Goal: Task Accomplishment & Management: Use online tool/utility

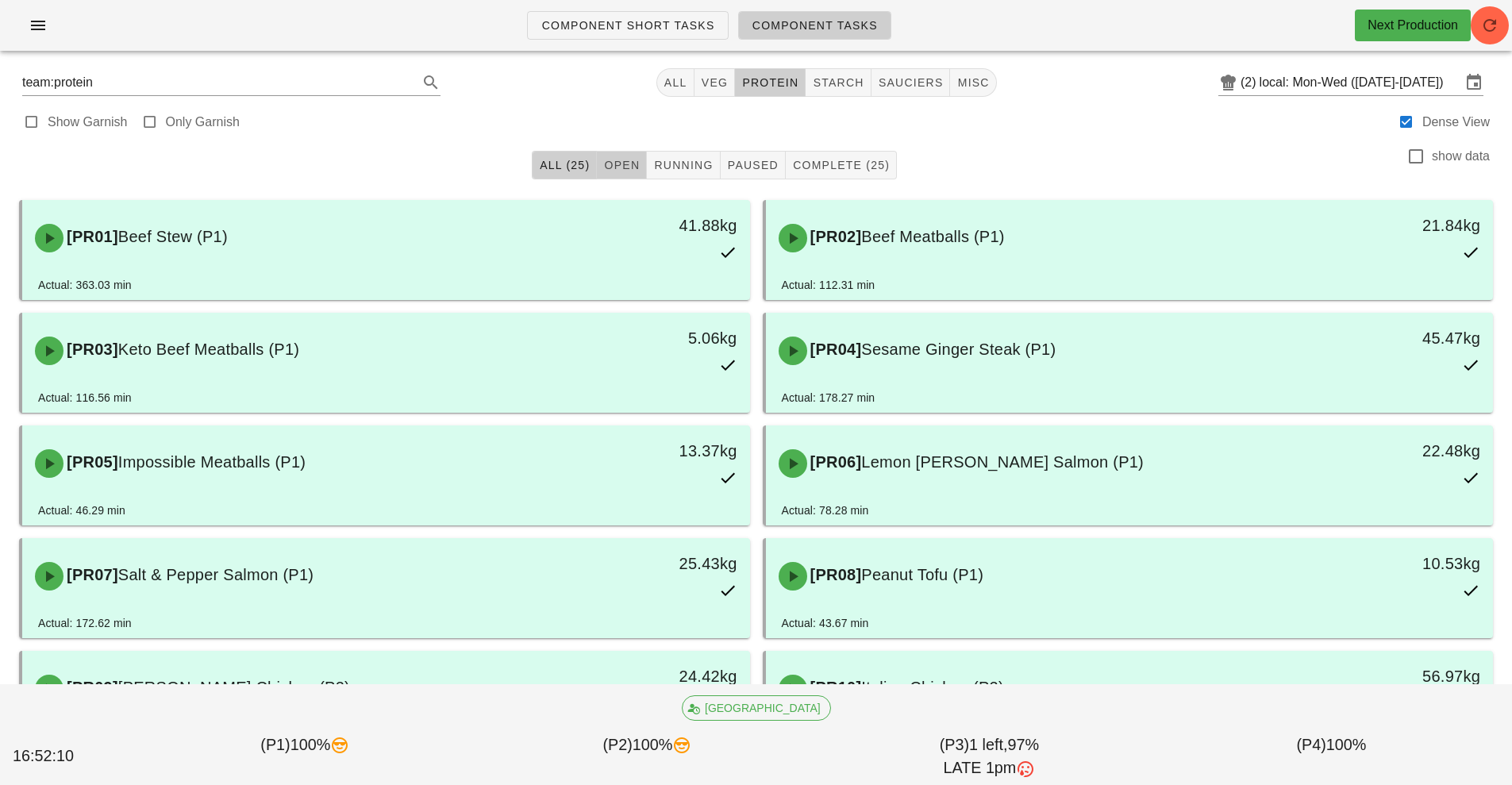
click at [628, 170] on span "Open" at bounding box center [622, 165] width 37 height 12
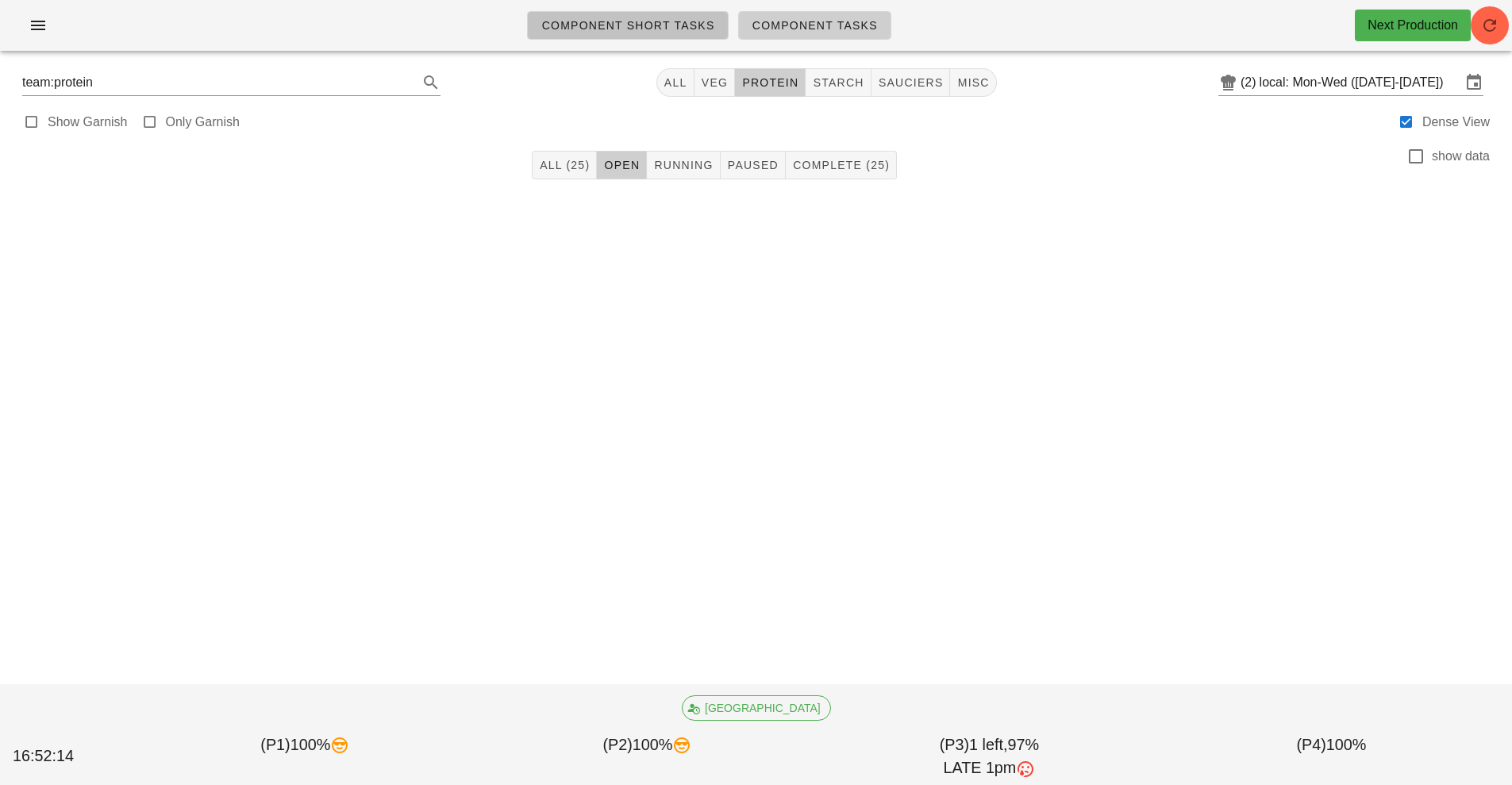
click at [652, 23] on span "Component Short Tasks" at bounding box center [627, 25] width 174 height 12
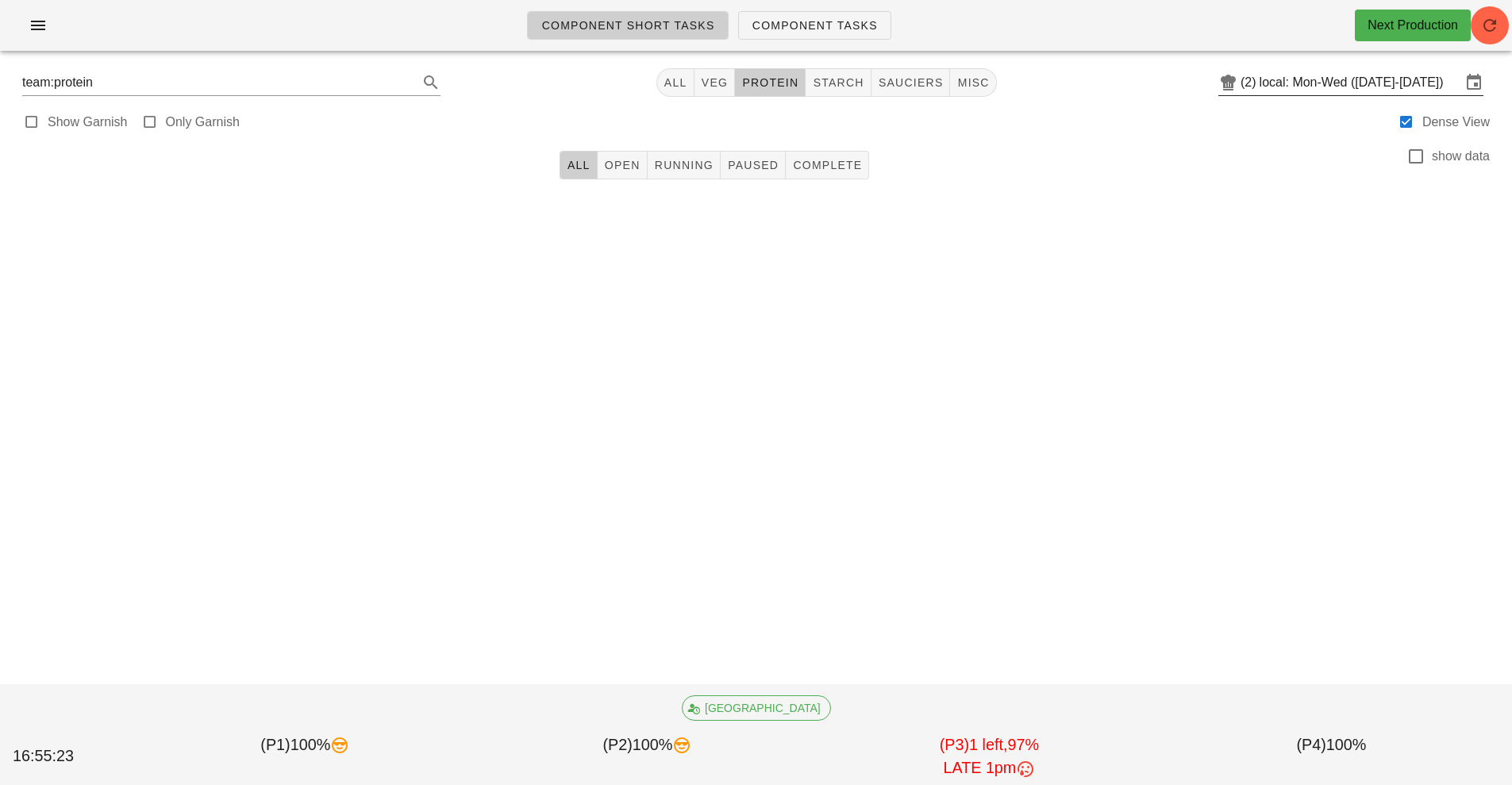
click at [1424, 87] on input "local: Mon-Wed ([DATE]-[DATE])" at bounding box center [1361, 82] width 202 height 26
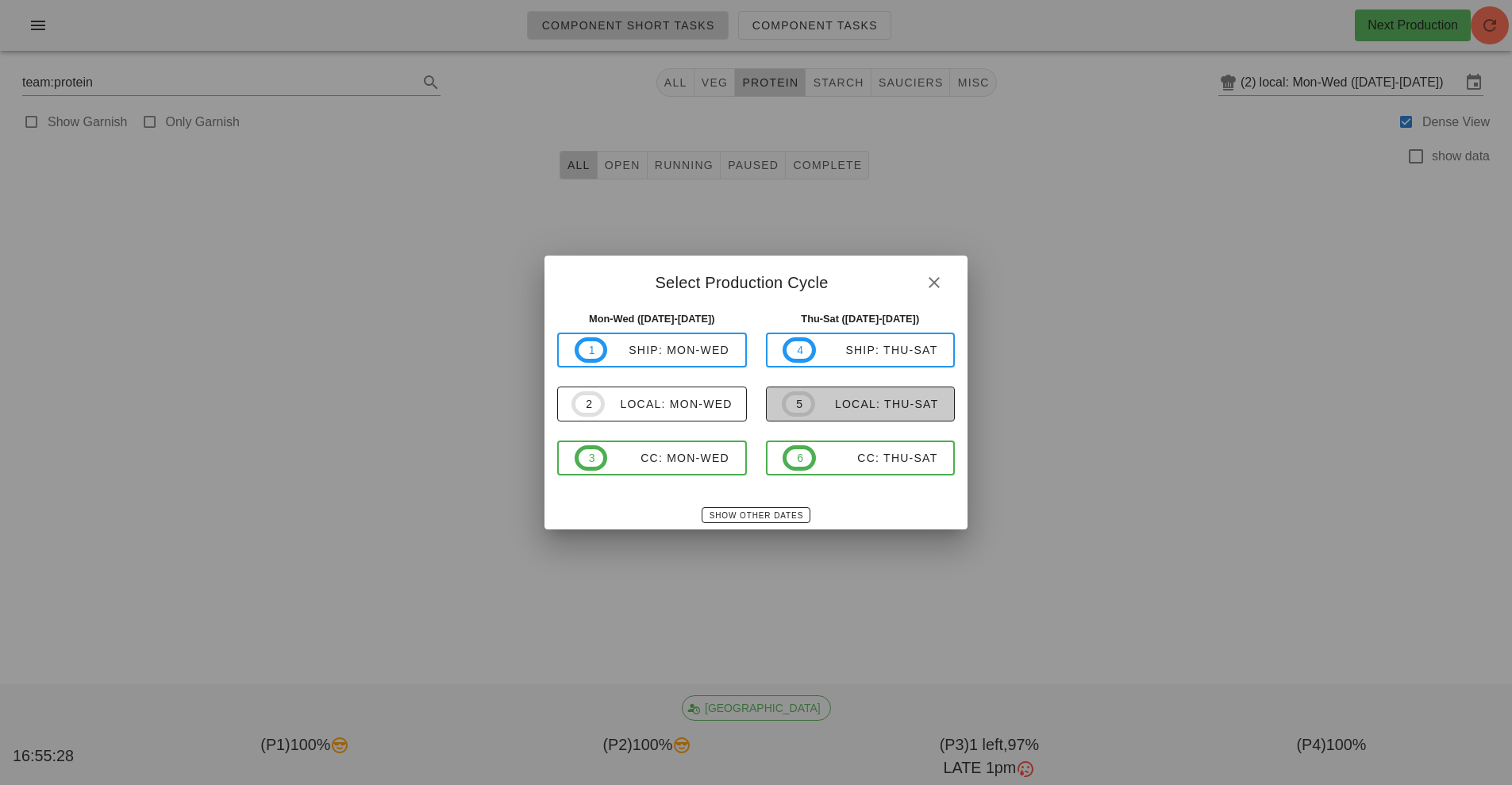
click at [899, 414] on span "5 local: Thu-Sat" at bounding box center [860, 404] width 156 height 26
type input "local: Thu-Sat ([DATE]-[DATE])"
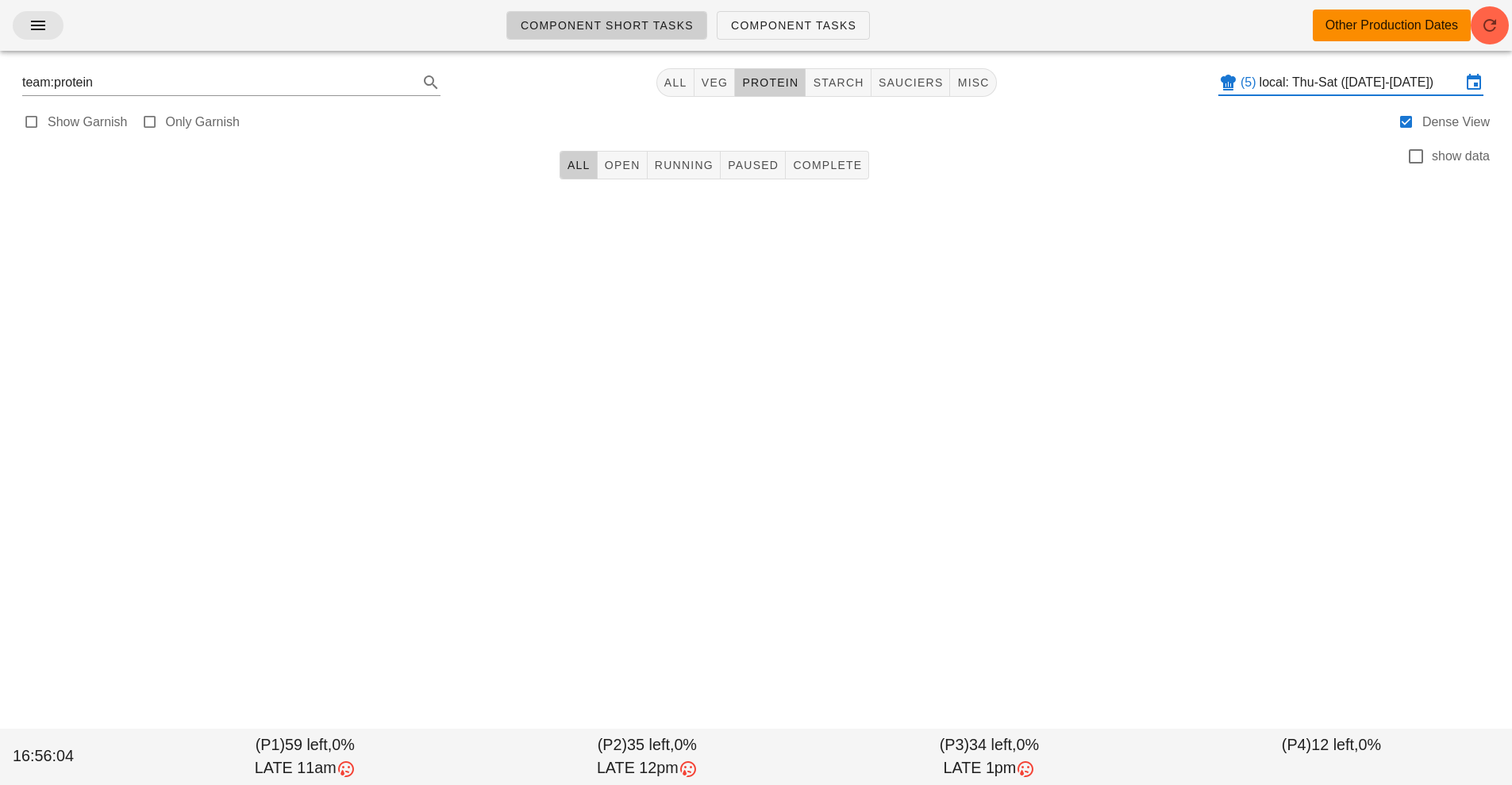
click at [38, 39] on button "button" at bounding box center [37, 25] width 51 height 28
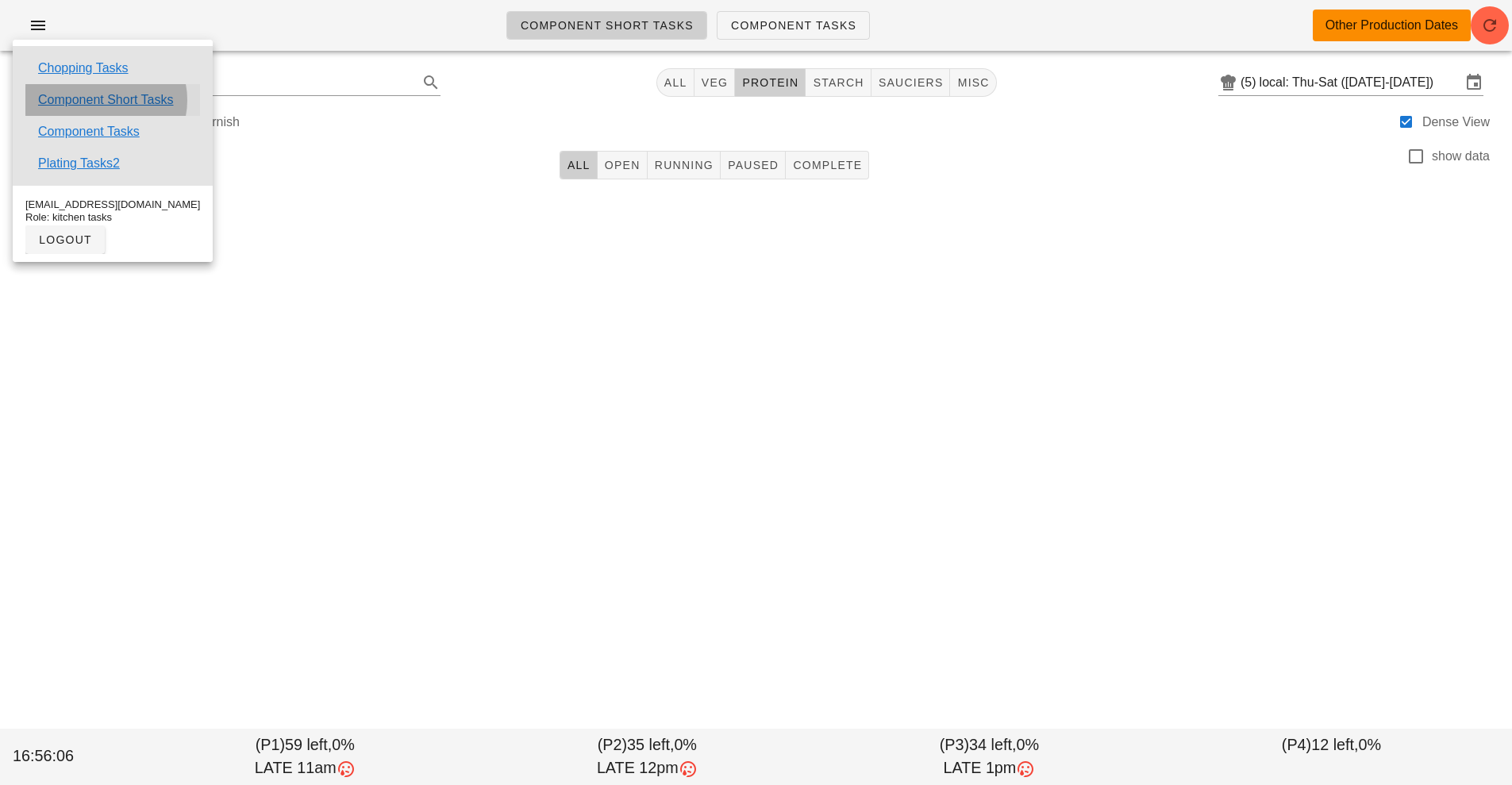
click at [168, 100] on link "Component Short Tasks" at bounding box center [106, 100] width 135 height 19
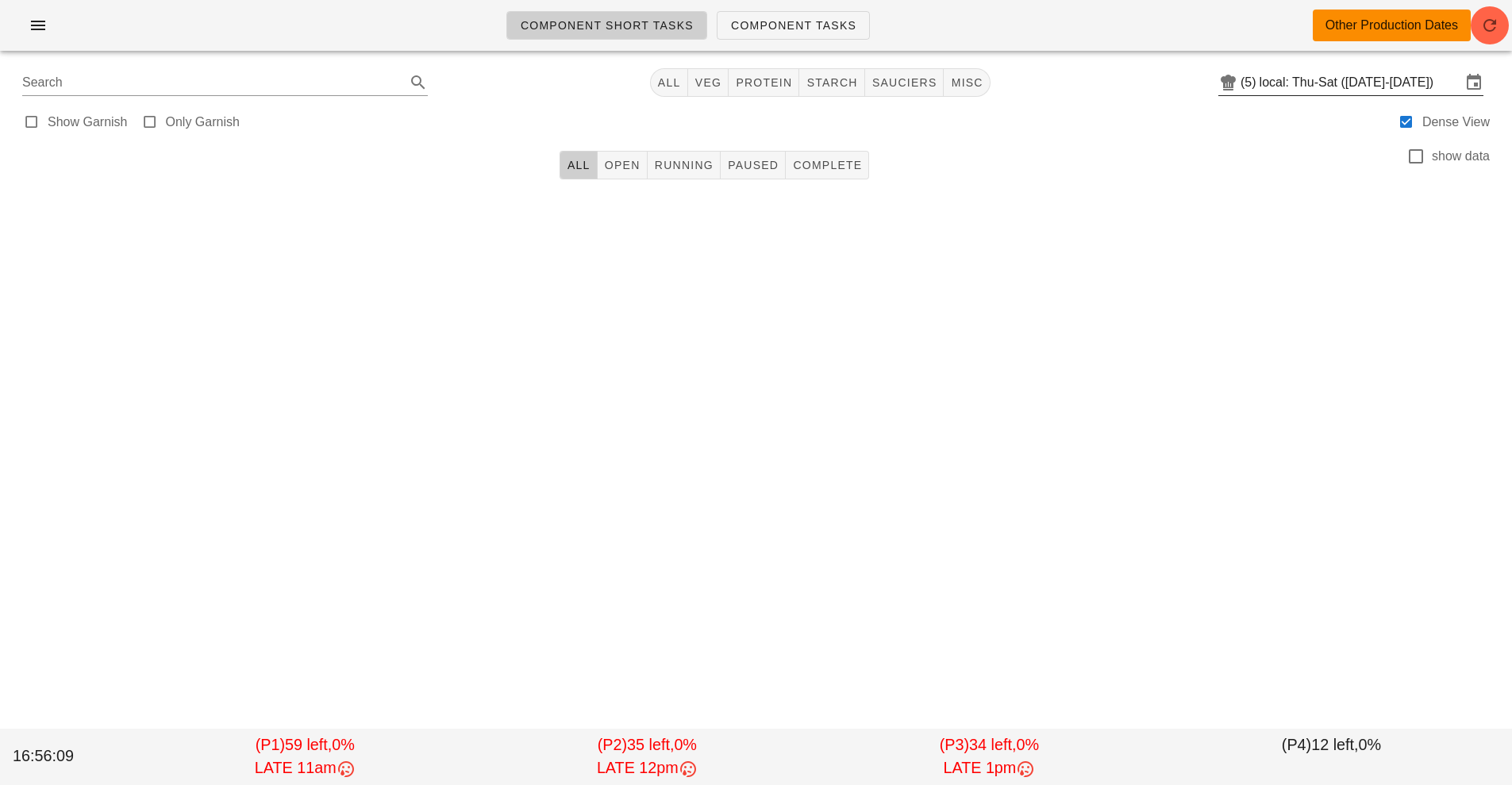
click at [1386, 86] on input "local: Thu-Sat ([DATE]-[DATE])" at bounding box center [1361, 82] width 202 height 26
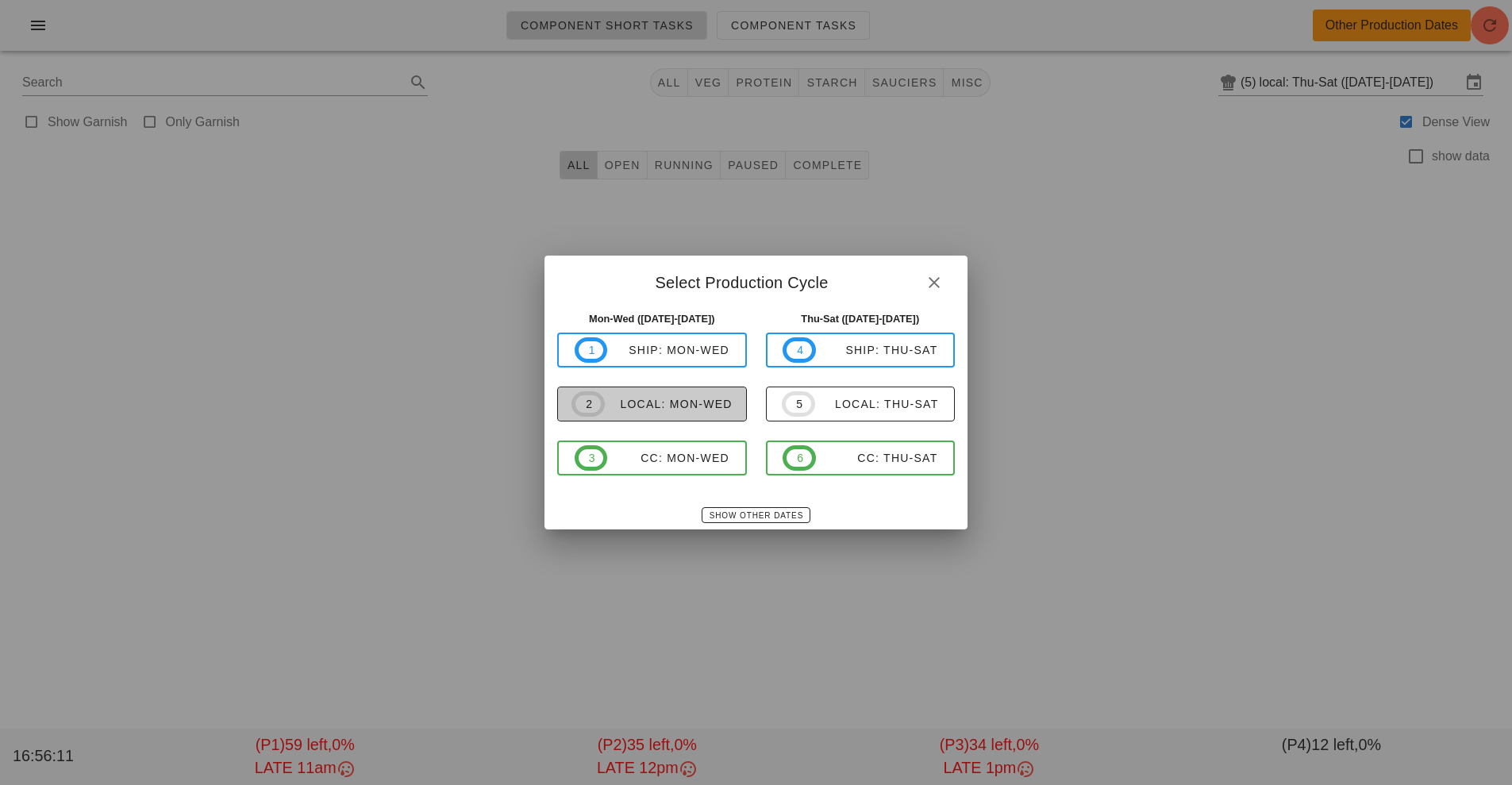
click at [724, 412] on span "2 local: Mon-Wed" at bounding box center [653, 404] width 161 height 26
type input "local: Mon-Wed ([DATE]-[DATE])"
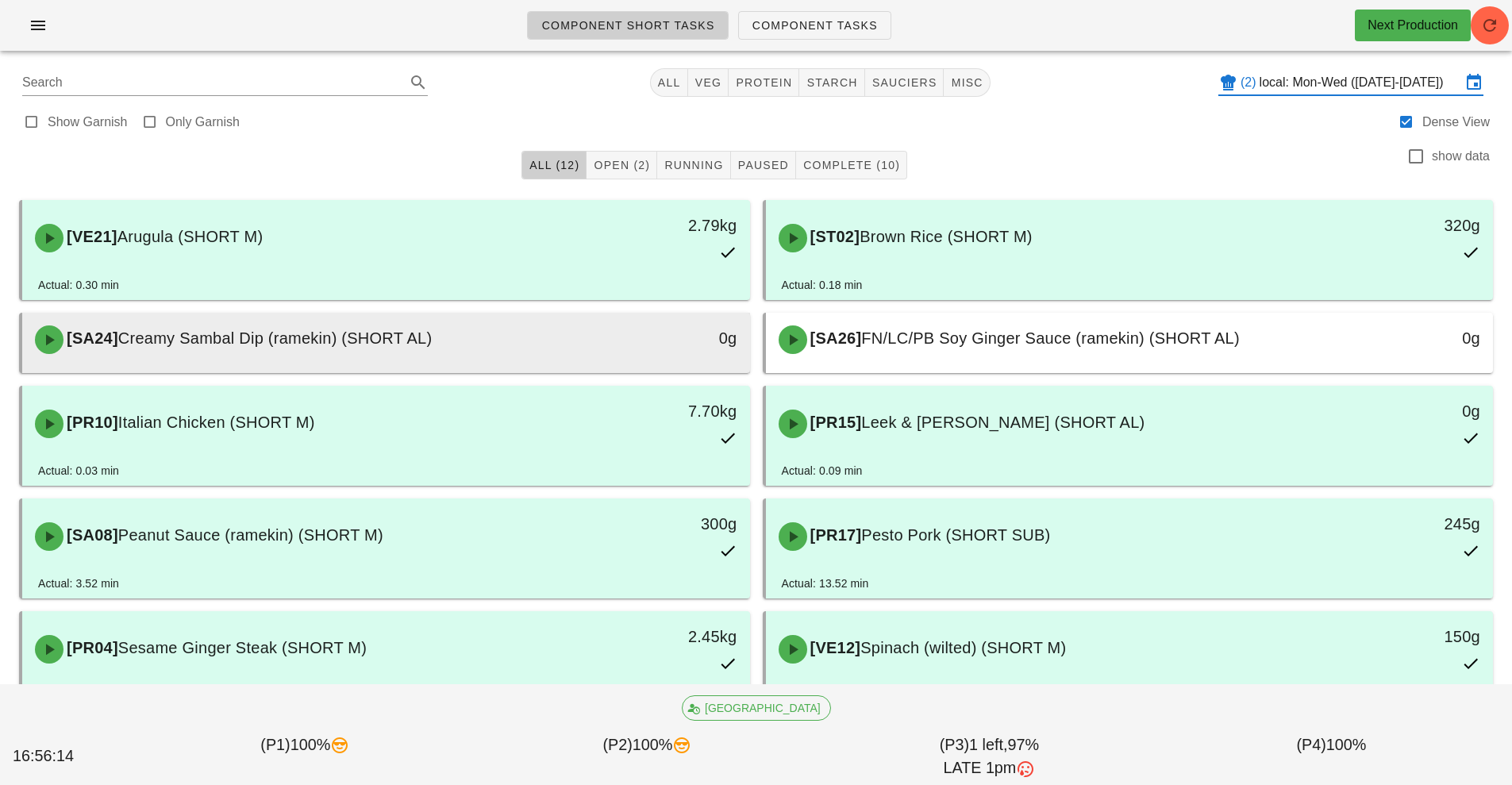
click at [568, 338] on div "0g" at bounding box center [656, 339] width 180 height 47
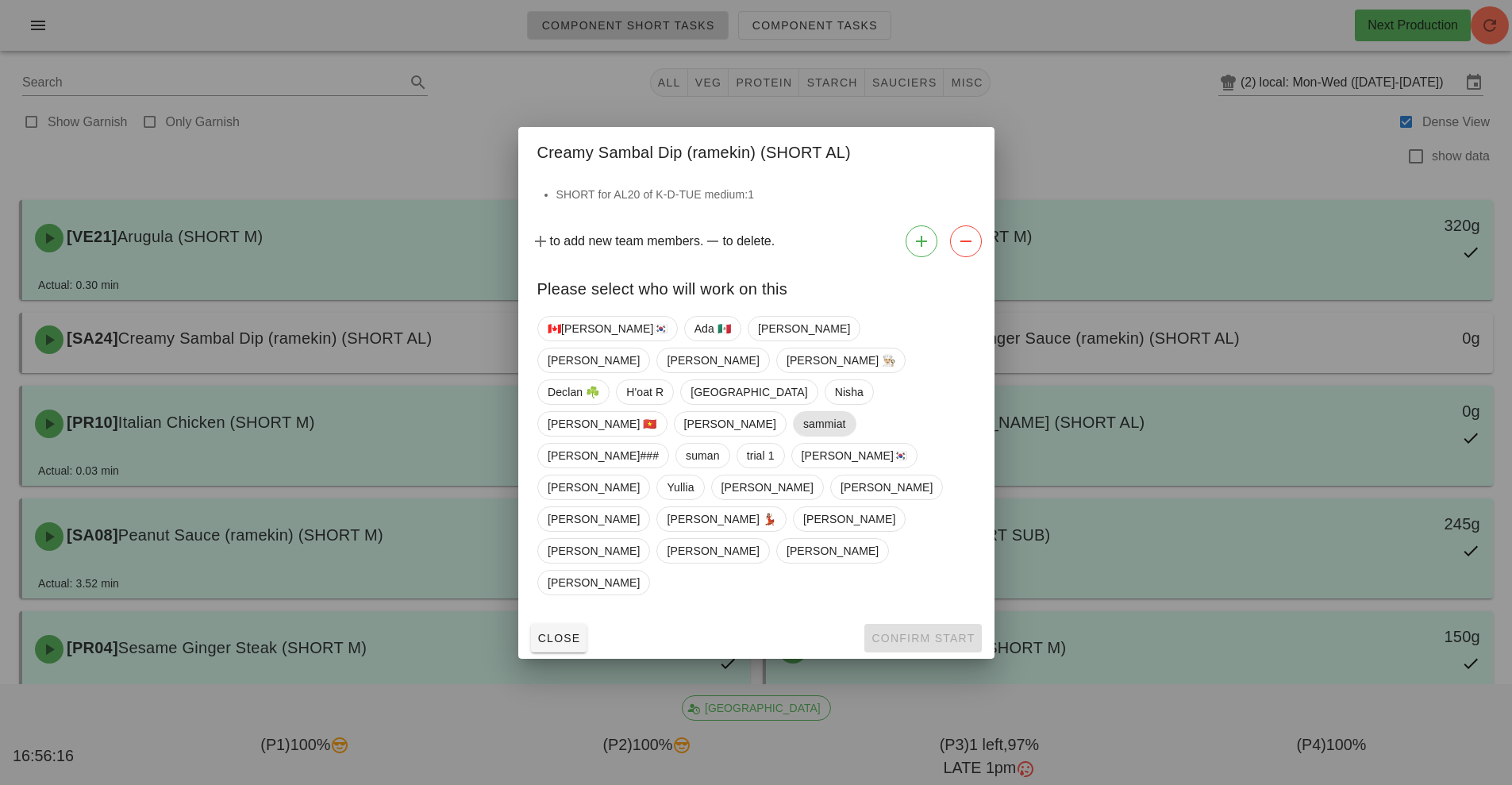
click at [802, 436] on span "sammiat" at bounding box center [824, 424] width 43 height 24
click at [937, 632] on span "Confirm Start" at bounding box center [923, 638] width 104 height 12
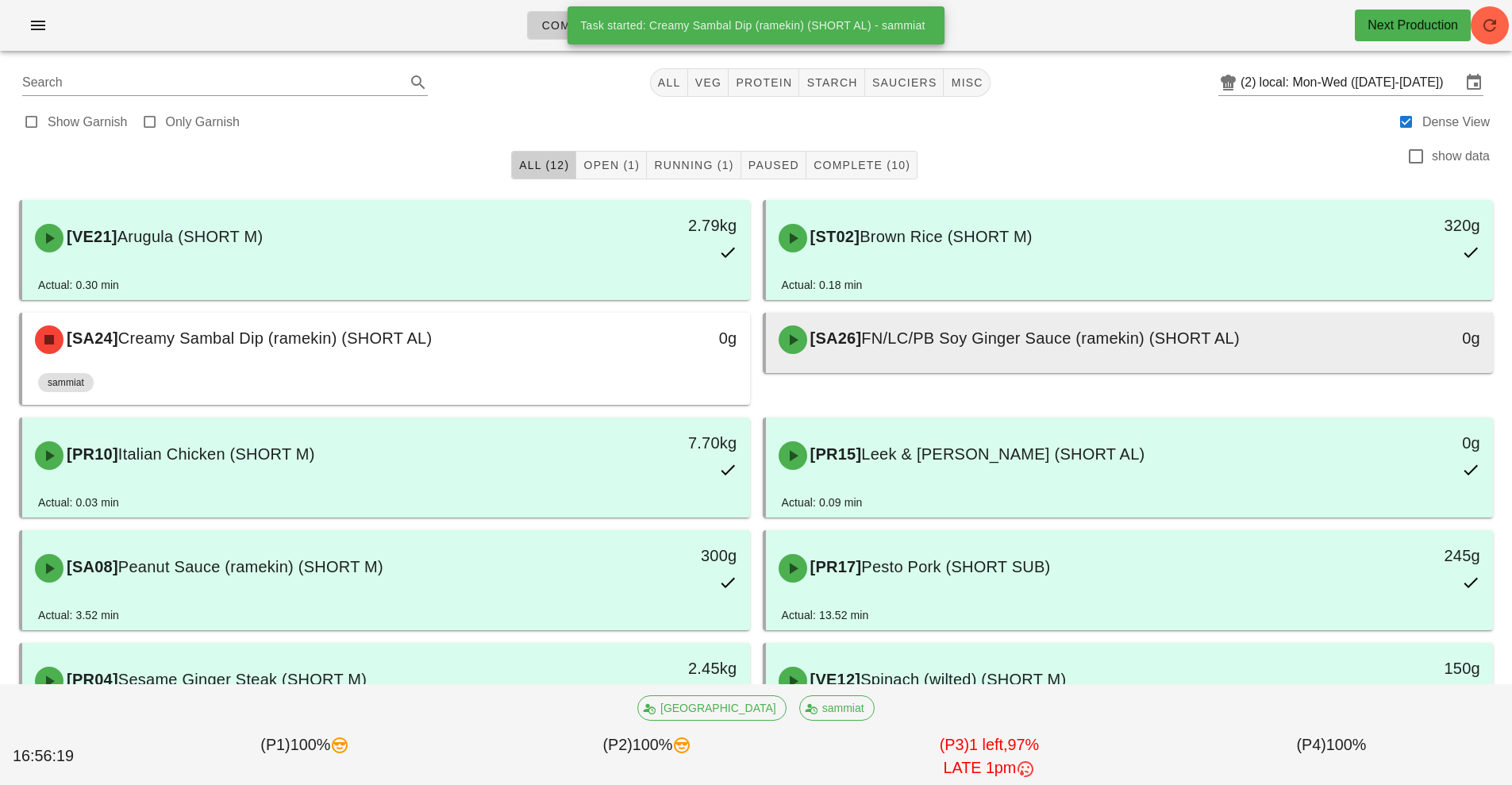
click at [1147, 370] on div at bounding box center [1130, 370] width 697 height 7
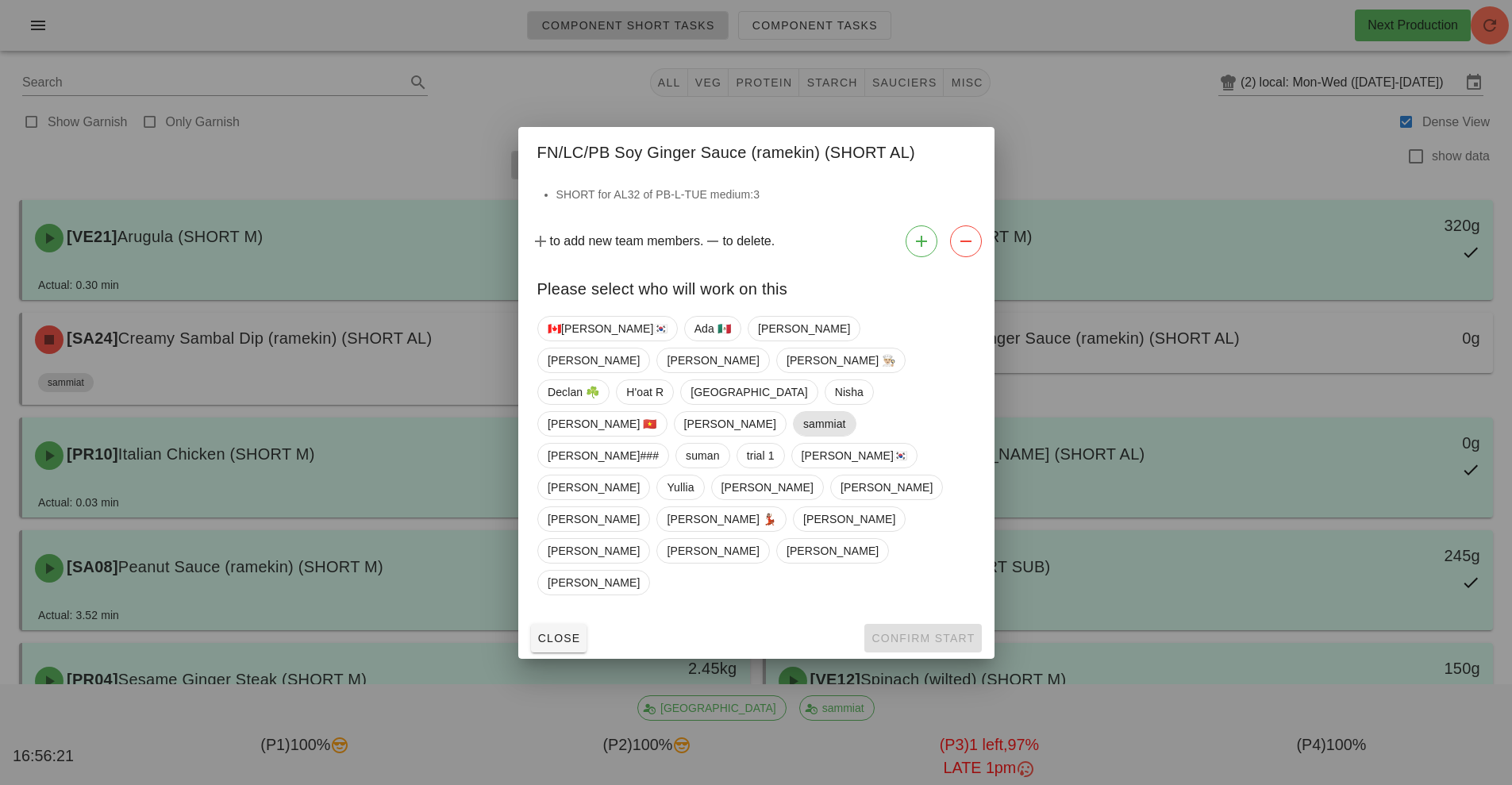
click at [802, 436] on span "sammiat" at bounding box center [824, 424] width 43 height 24
click at [938, 632] on span "Confirm Start" at bounding box center [923, 638] width 104 height 12
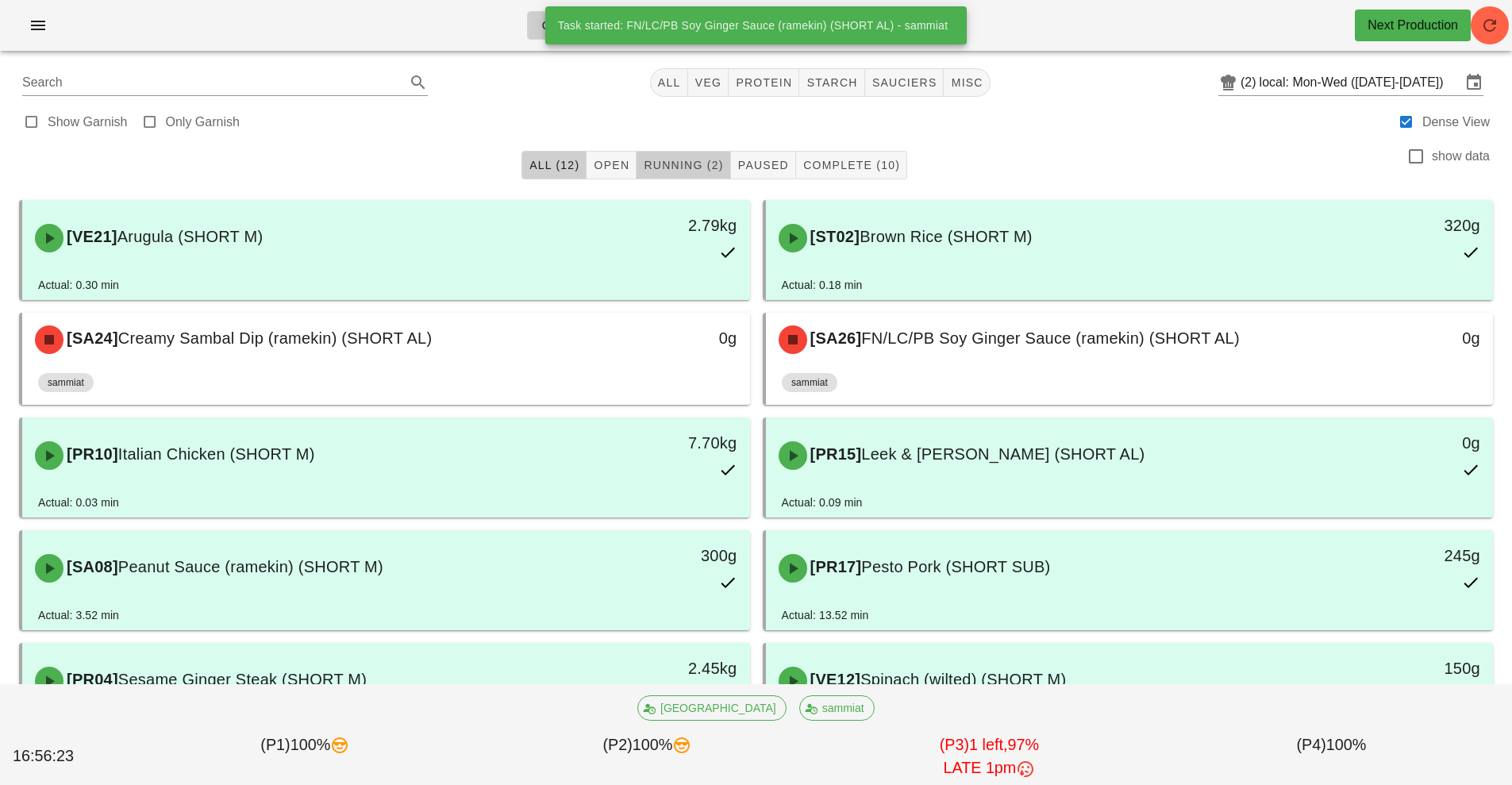
click at [692, 167] on span "Running (2)" at bounding box center [683, 165] width 80 height 12
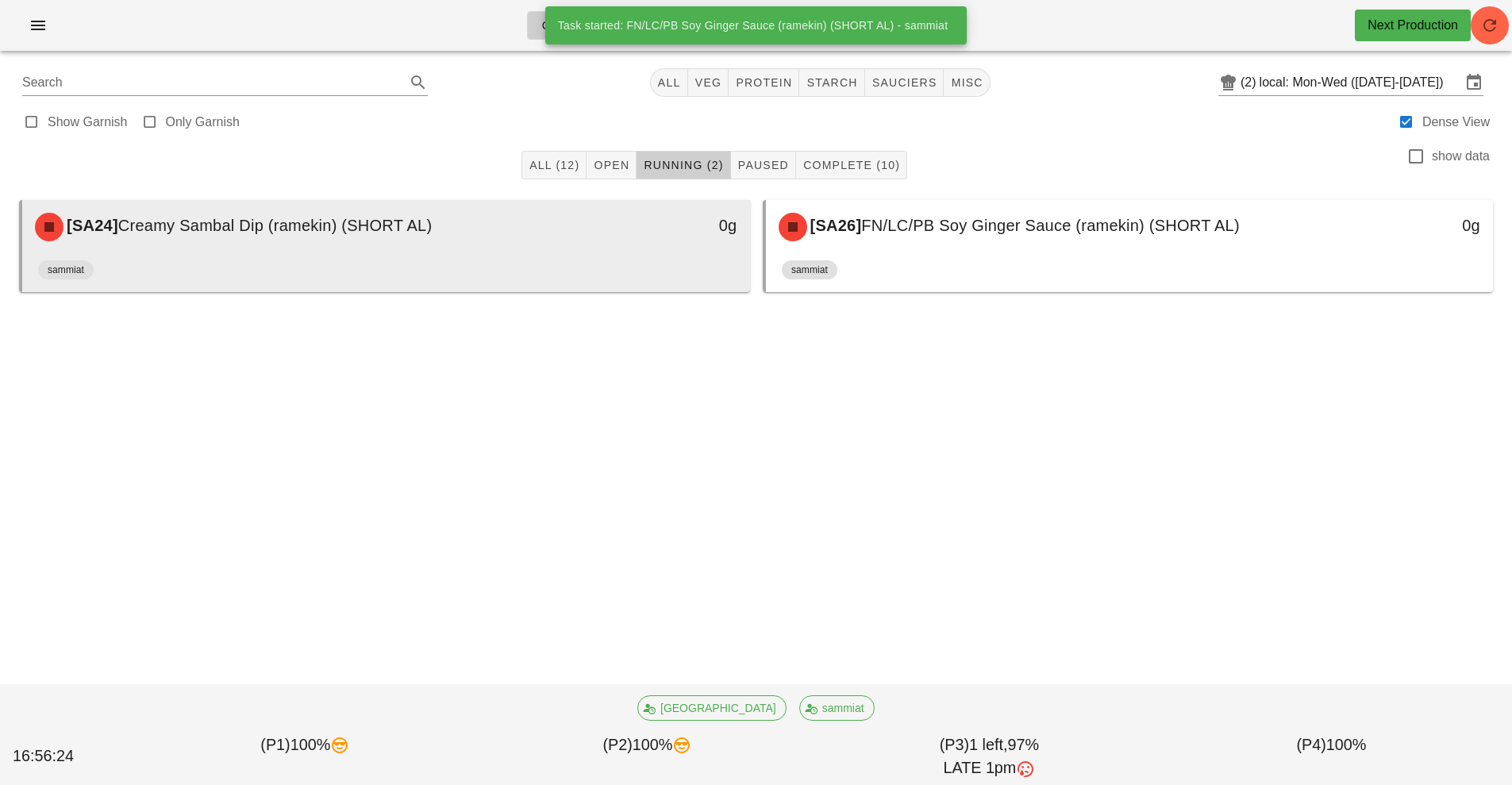
click at [623, 265] on div "sammiat" at bounding box center [387, 274] width 697 height 38
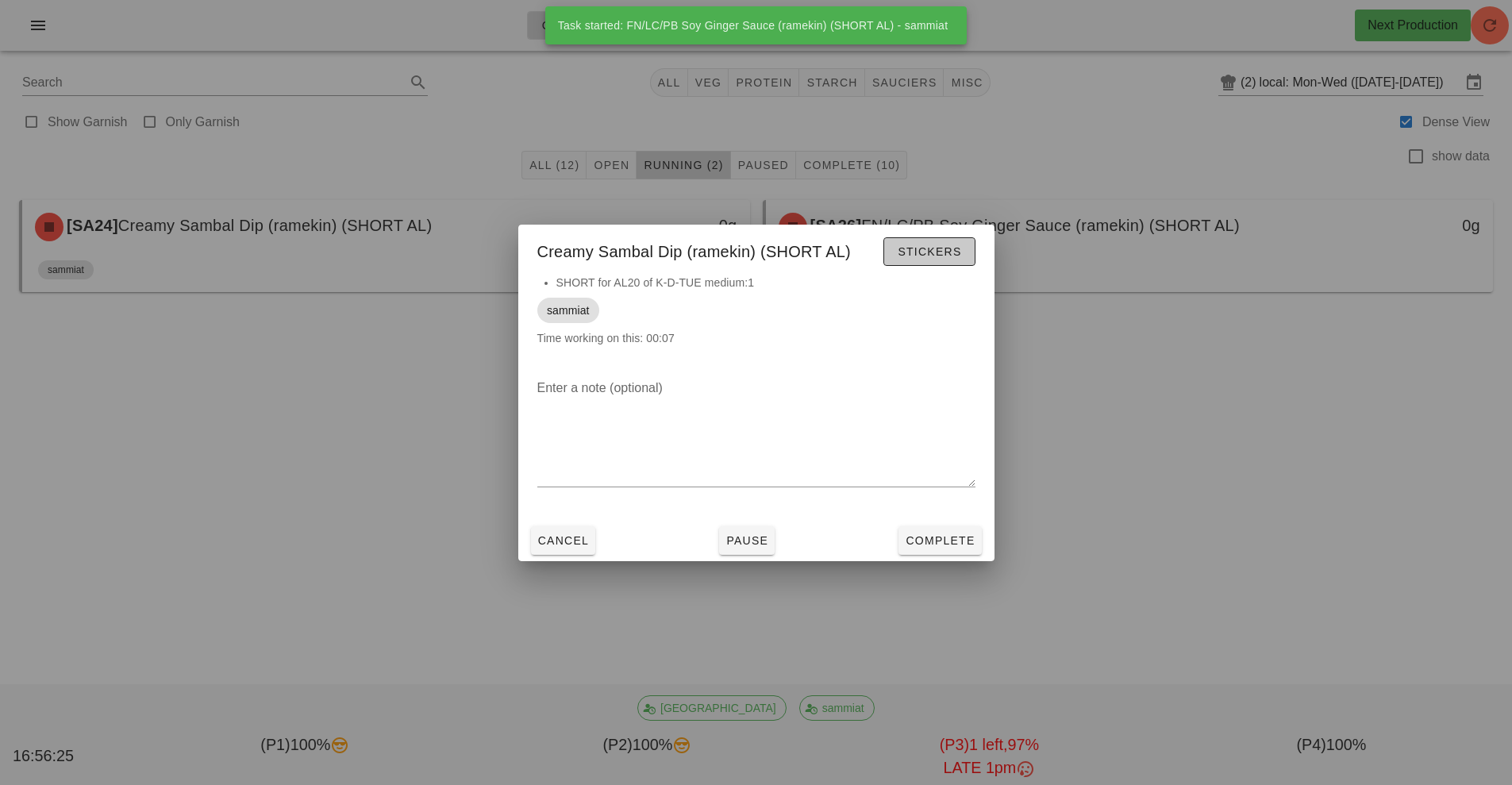
click at [952, 245] on span "Stickers" at bounding box center [928, 251] width 64 height 12
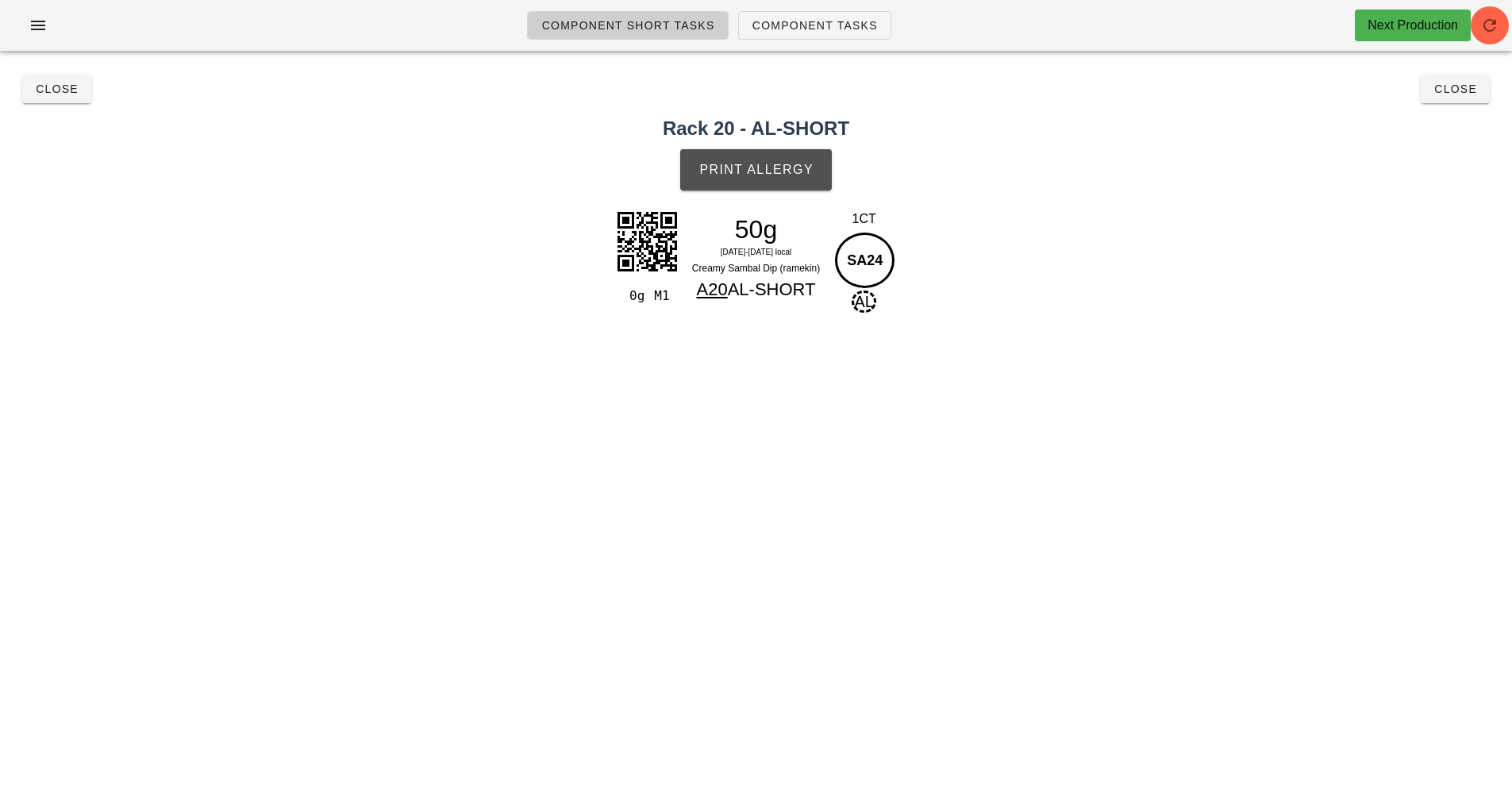
click at [783, 160] on button "Print Allergy" at bounding box center [756, 170] width 151 height 42
click at [1457, 101] on button "Close" at bounding box center [1455, 89] width 69 height 28
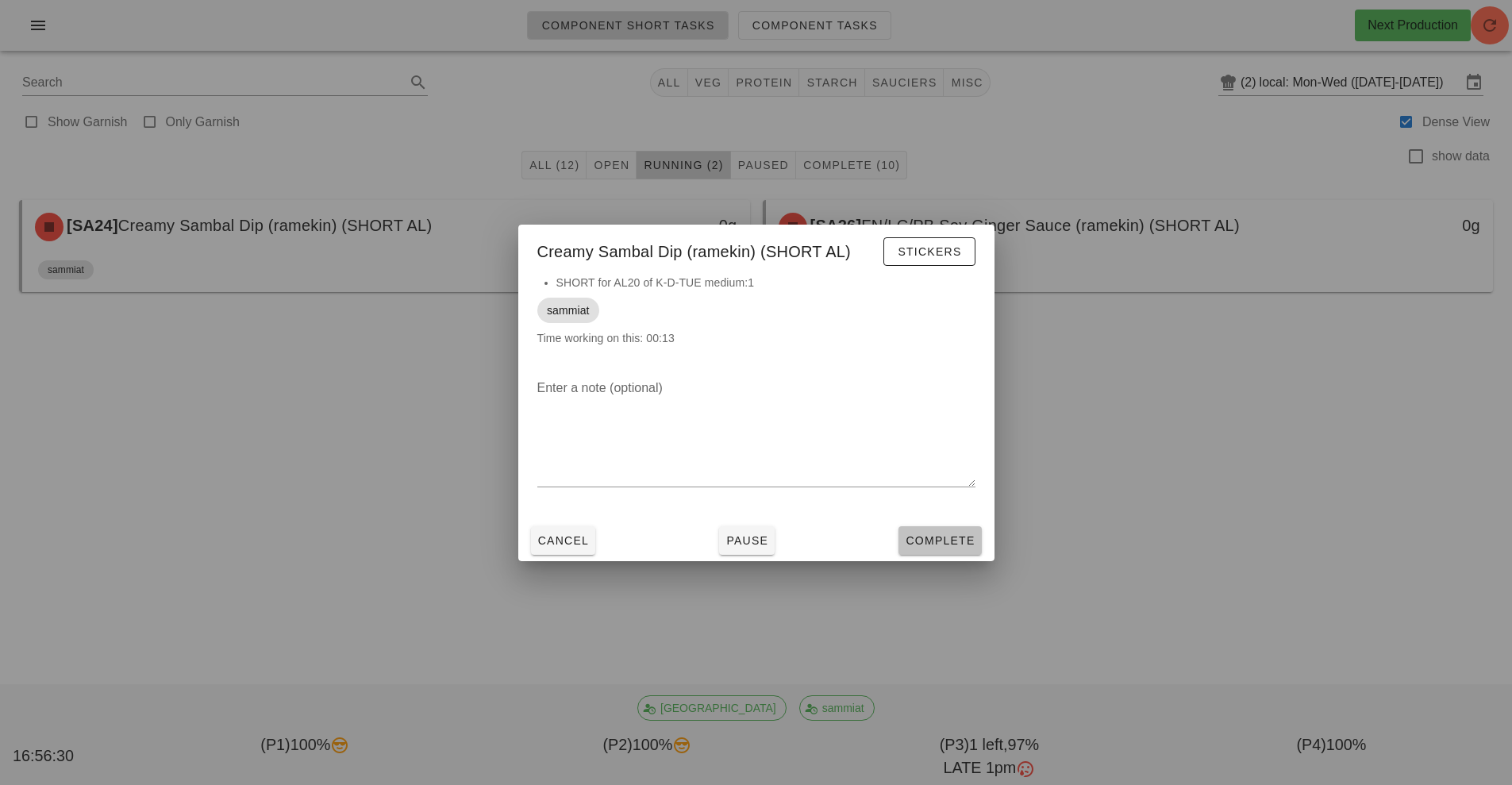
click at [952, 546] on span "Complete" at bounding box center [940, 541] width 70 height 12
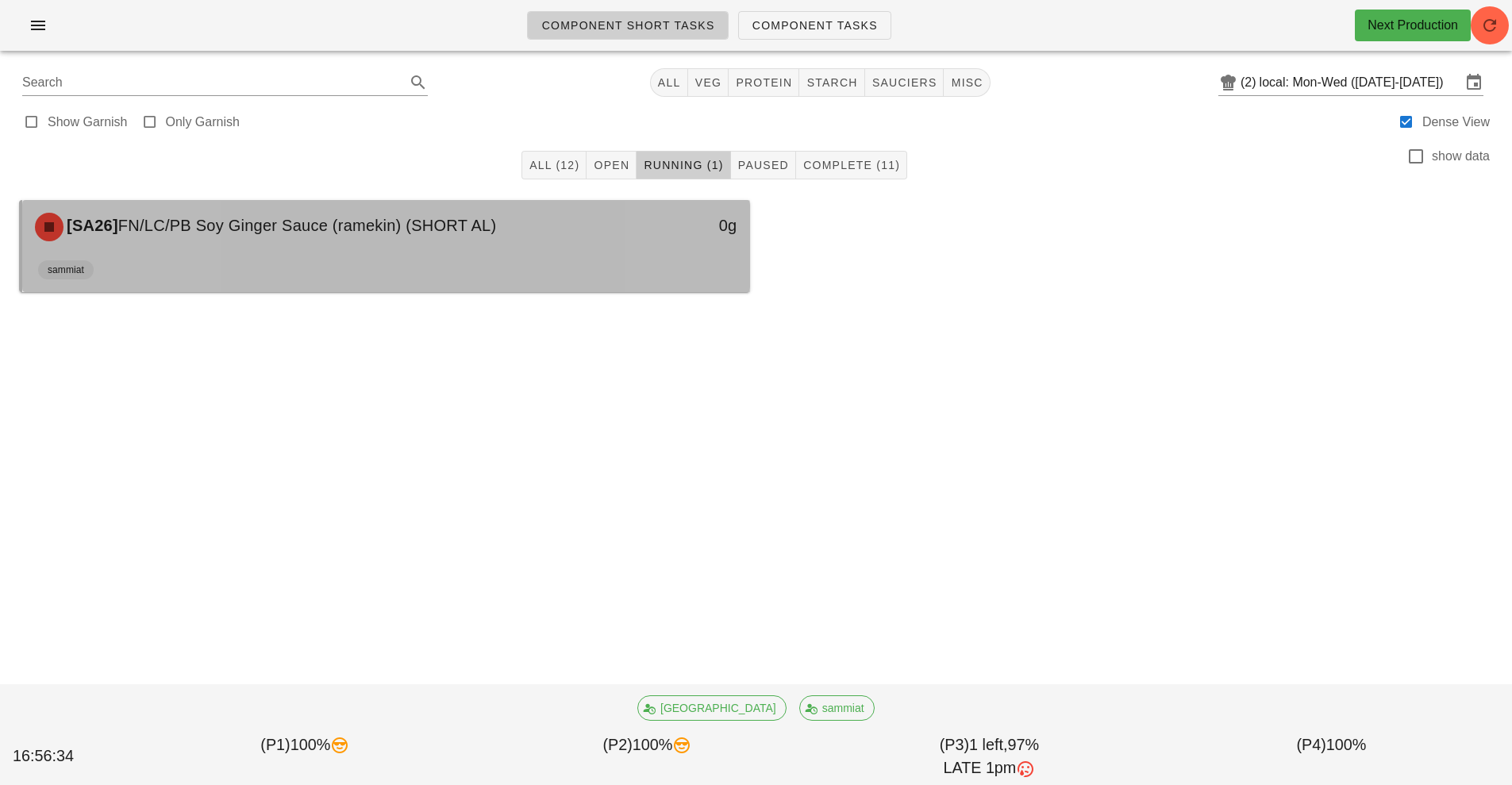
click at [624, 239] on div "0g" at bounding box center [656, 226] width 180 height 47
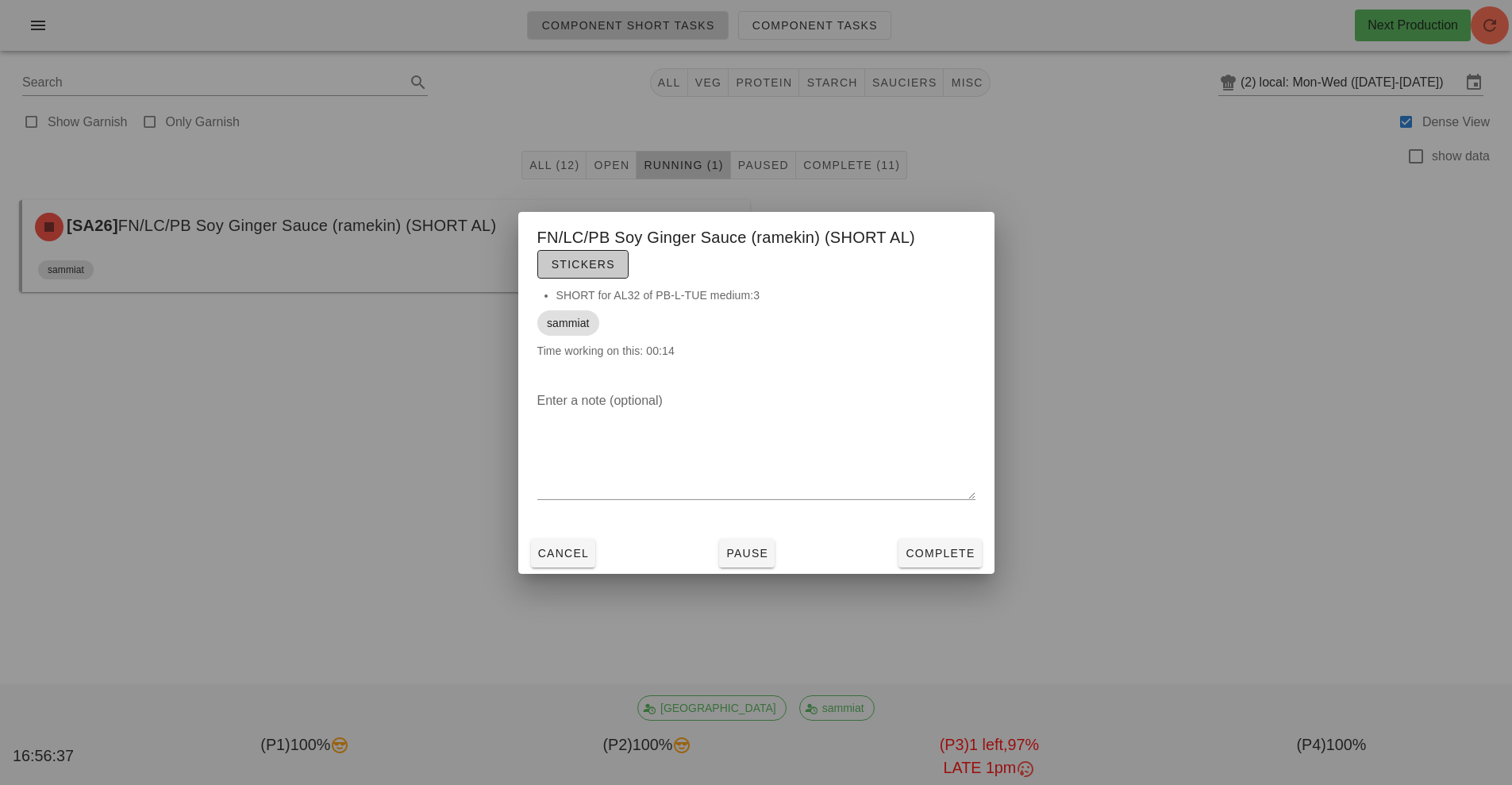
click at [608, 268] on span "Stickers" at bounding box center [583, 264] width 64 height 12
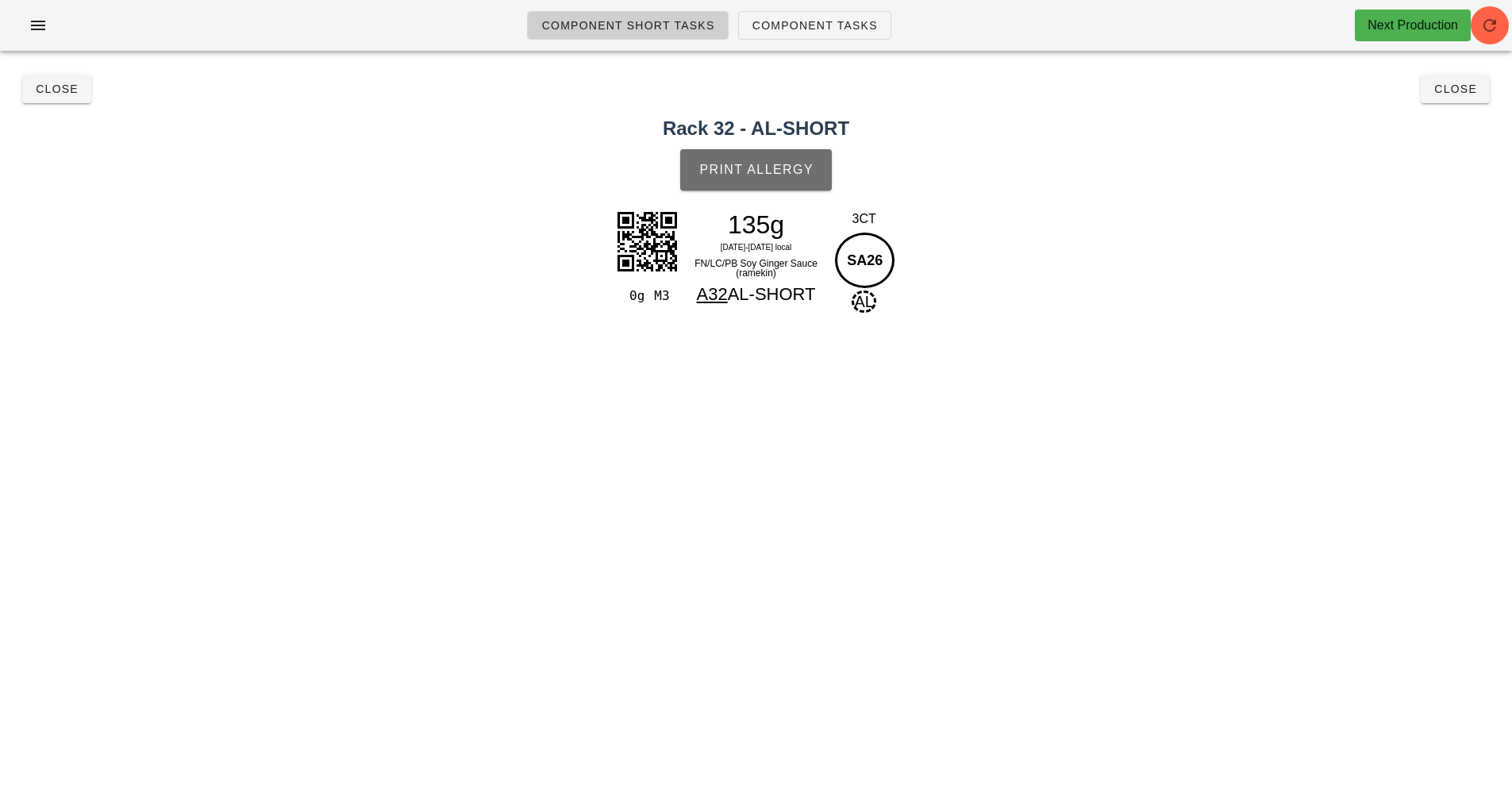
click at [789, 185] on button "Print Allergy" at bounding box center [756, 170] width 151 height 42
